Goal: Information Seeking & Learning: Learn about a topic

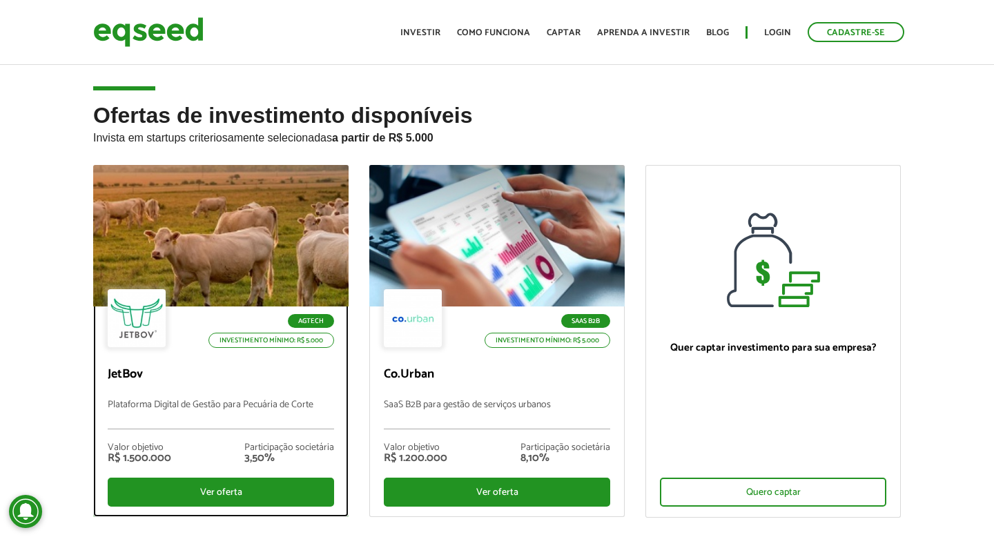
click at [197, 224] on div at bounding box center [221, 236] width 307 height 170
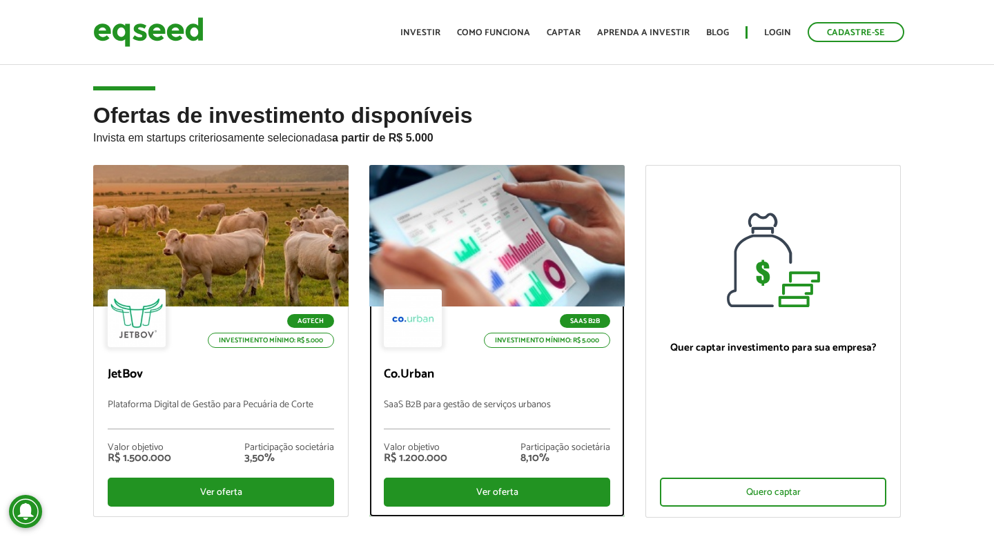
click at [440, 217] on div at bounding box center [497, 236] width 307 height 170
